Goal: Information Seeking & Learning: Learn about a topic

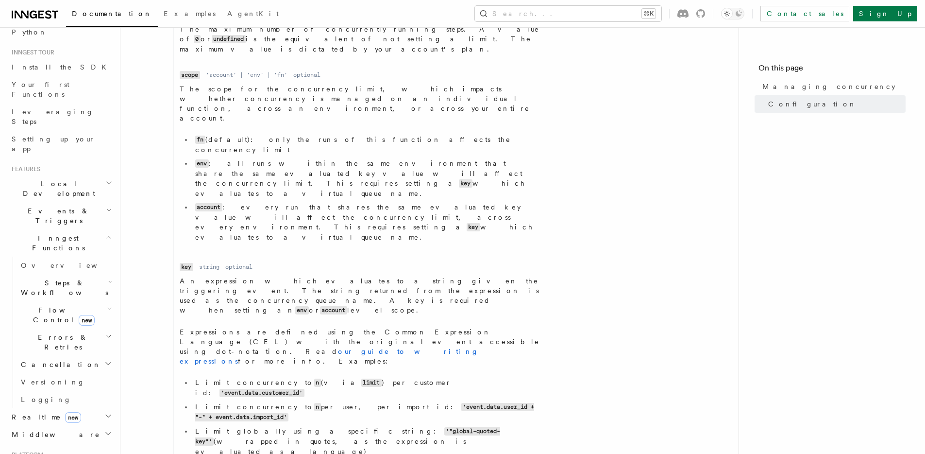
scroll to position [132, 0]
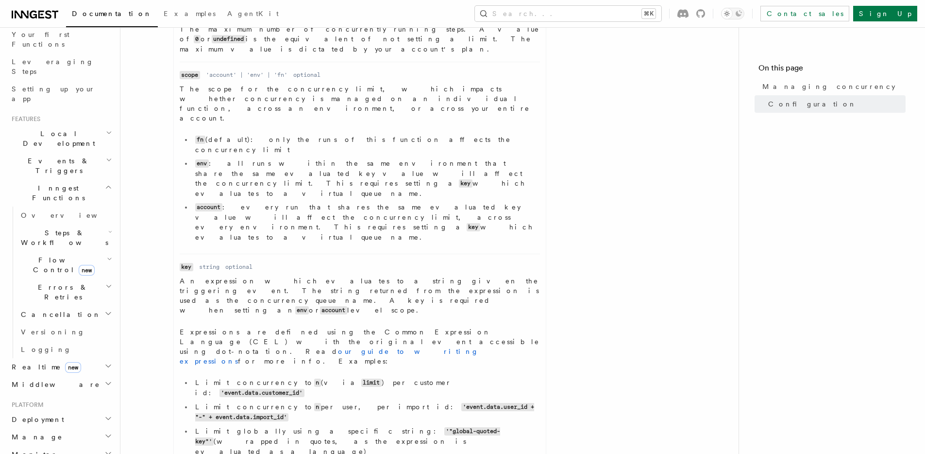
click at [49, 255] on span "Flow Control new" at bounding box center [62, 264] width 90 height 19
click at [60, 296] on link "[PERSON_NAME] new" at bounding box center [70, 305] width 88 height 19
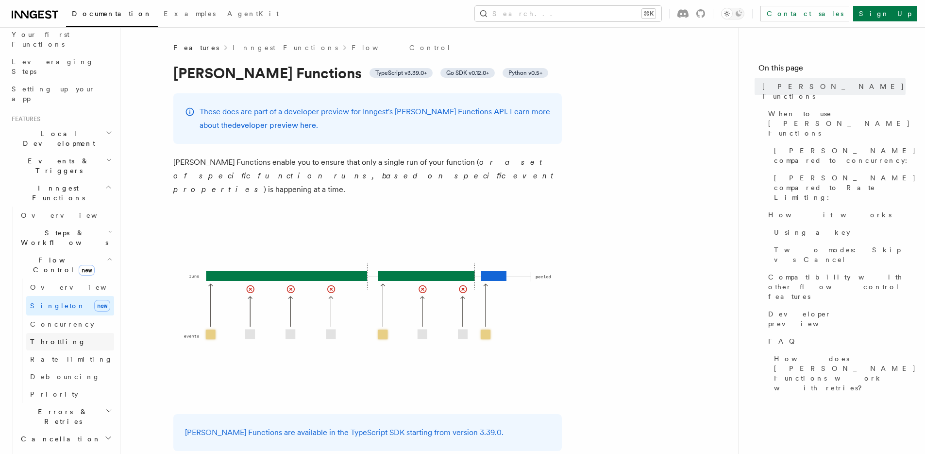
click at [60, 333] on link "Throttling" at bounding box center [70, 341] width 88 height 17
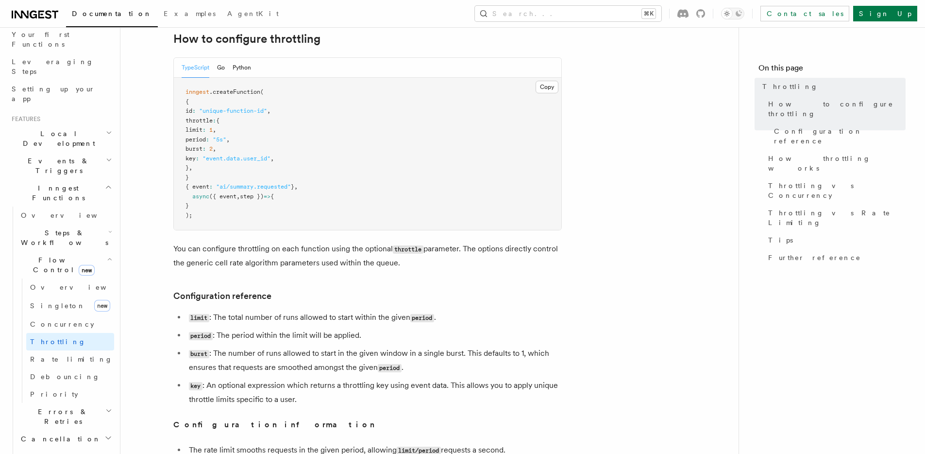
scroll to position [209, 0]
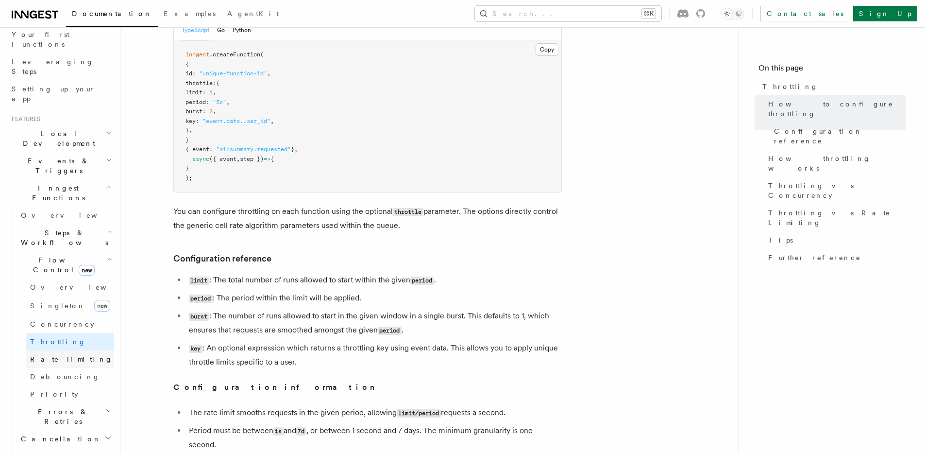
click at [76, 350] on link "Rate limiting" at bounding box center [70, 358] width 88 height 17
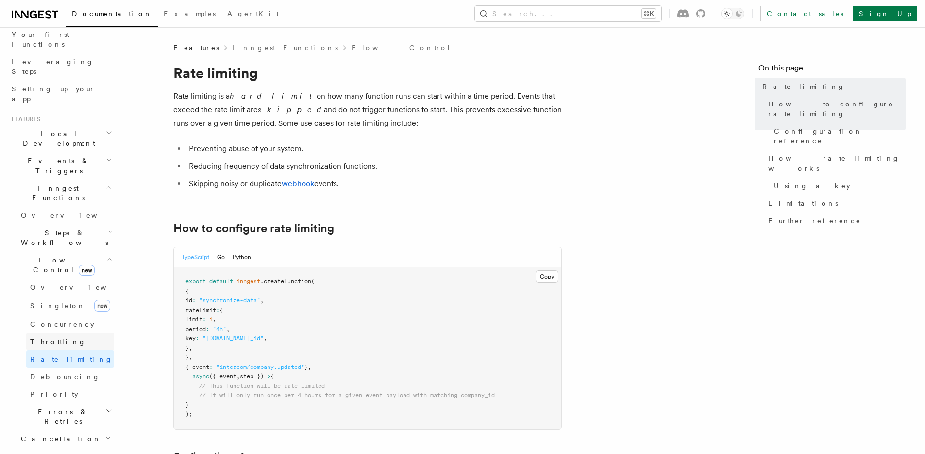
click at [62, 333] on link "Throttling" at bounding box center [70, 341] width 88 height 17
